Goal: Transaction & Acquisition: Subscribe to service/newsletter

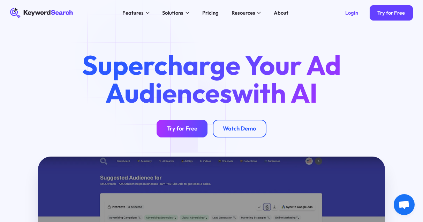
click at [182, 125] on link "Try for Free" at bounding box center [182, 129] width 51 height 18
